Goal: Information Seeking & Learning: Find specific page/section

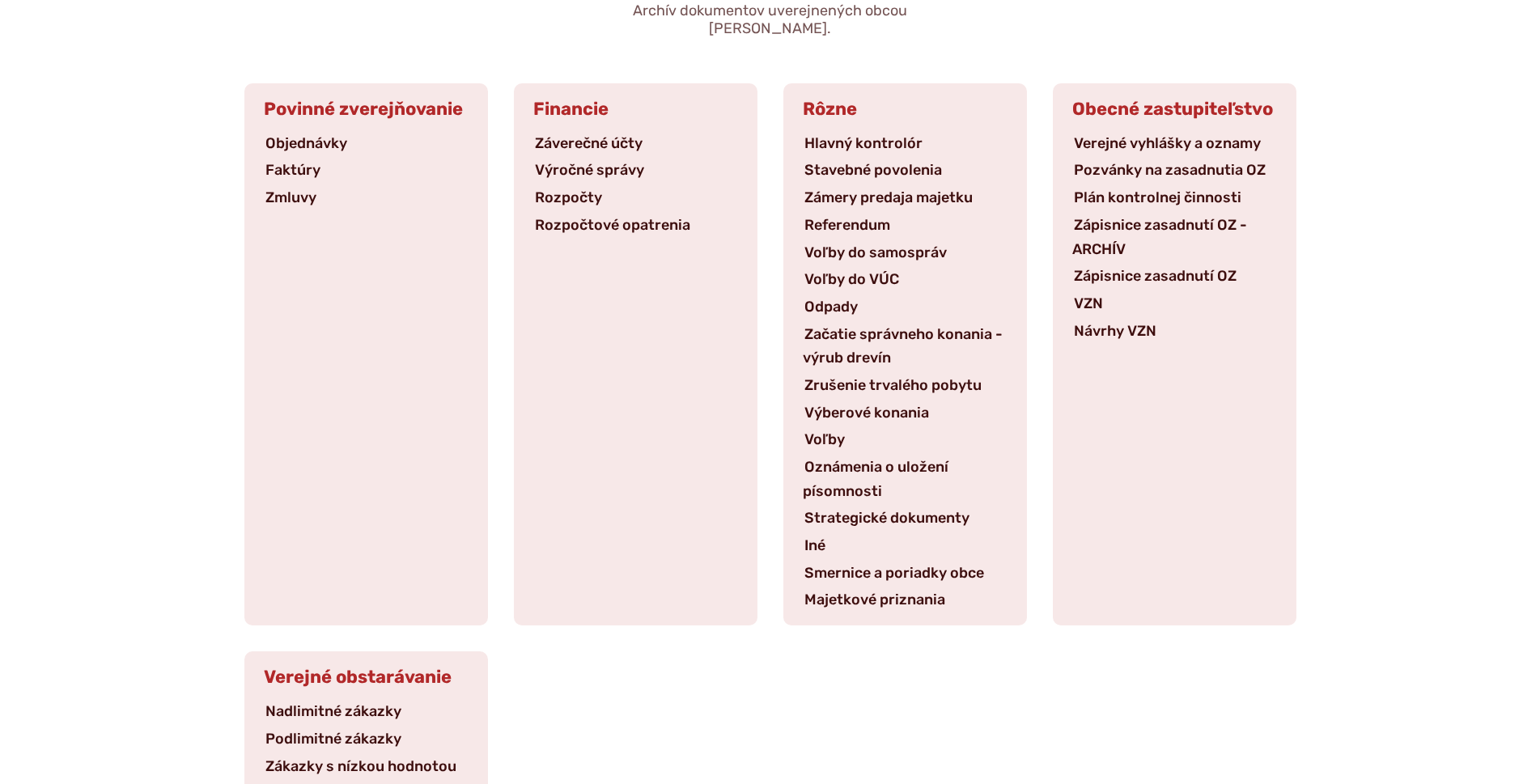
scroll to position [235, 0]
click at [322, 730] on link "Podlimitné zákazky" at bounding box center [333, 738] width 139 height 18
click at [1185, 267] on link "Zápisnice zasadnutí OZ" at bounding box center [1154, 276] width 165 height 18
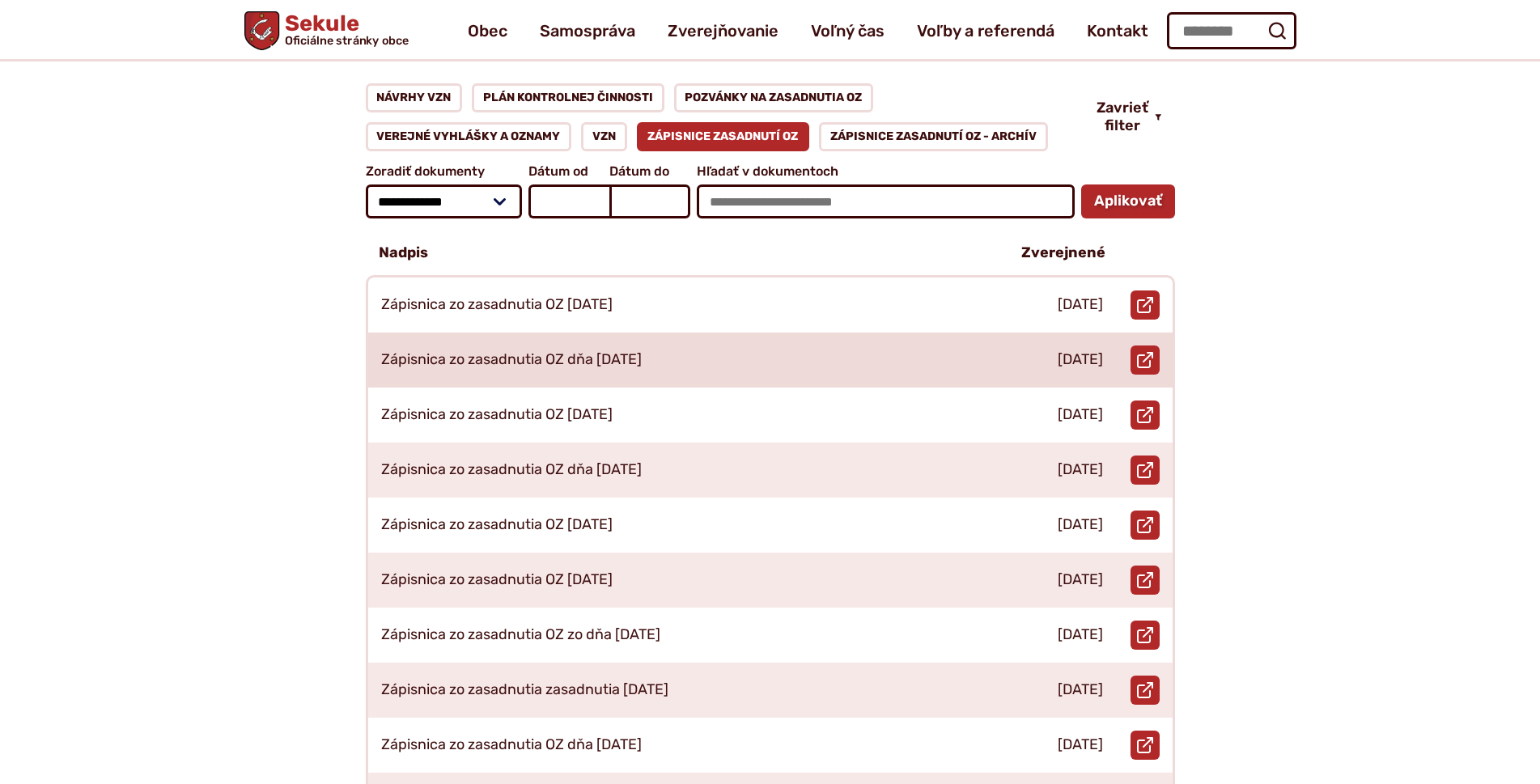
scroll to position [235, 0]
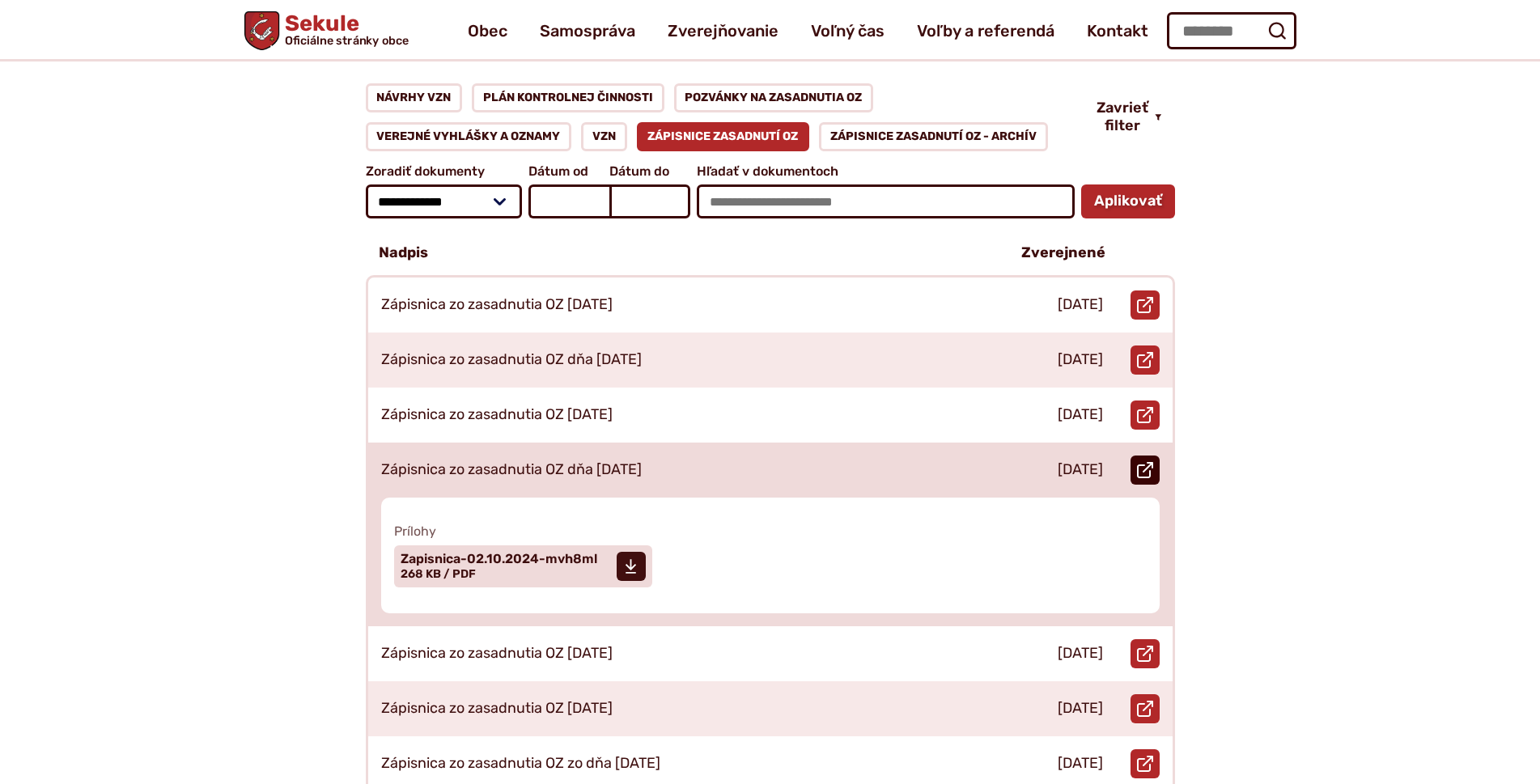
click at [1143, 455] on link "Otvoriť document Zápisnica zo zasadnutia OZ dňa [DATE] v [GEOGRAPHIC_DATA]." at bounding box center [1145, 469] width 29 height 29
